Goal: Task Accomplishment & Management: Use online tool/utility

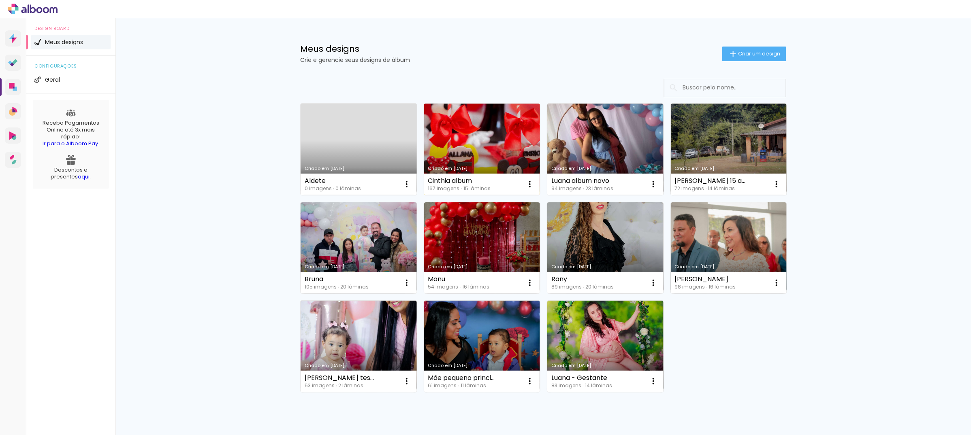
click at [466, 186] on div "167 imagens ∙ 15 lâminas" at bounding box center [459, 188] width 62 height 5
click at [483, 129] on link "Criado em [DATE]" at bounding box center [482, 150] width 116 height 92
click at [0, 0] on neon-animated-pages "Confirmar Cancelar" at bounding box center [0, 0] width 0 height 0
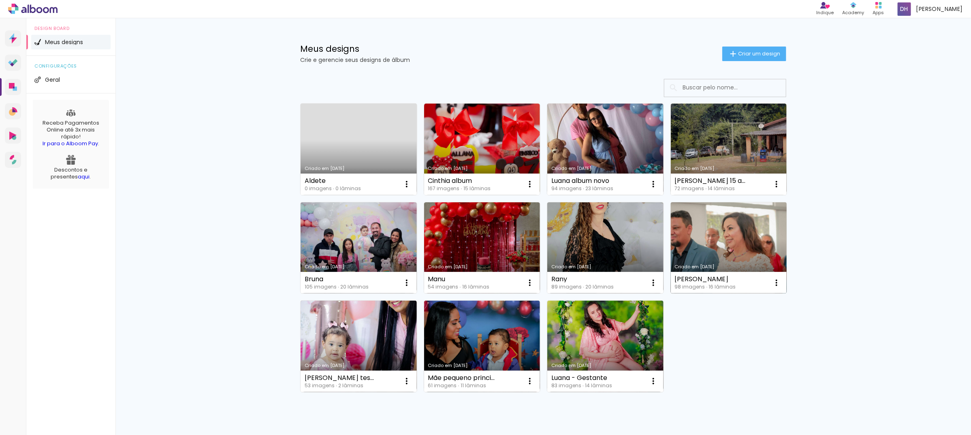
click at [720, 241] on link "Criado em [DATE]" at bounding box center [729, 248] width 116 height 92
click at [0, 0] on neon-animated-pages "Confirmar Cancelar" at bounding box center [0, 0] width 0 height 0
